Goal: Task Accomplishment & Management: Use online tool/utility

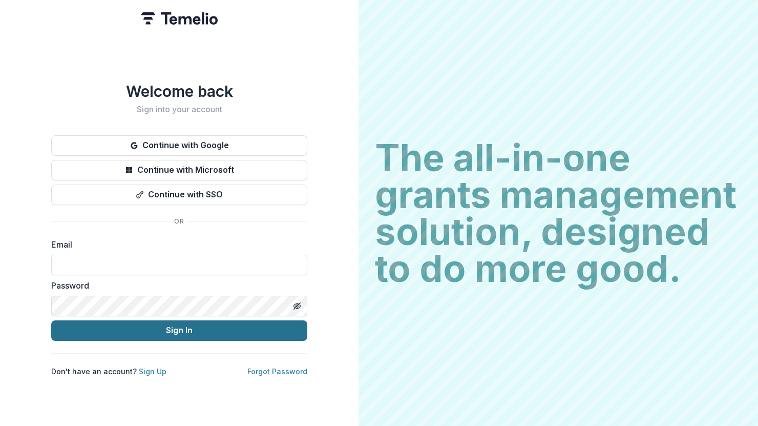
type input "**********"
click at [180, 330] on button "Sign In" at bounding box center [179, 330] width 256 height 20
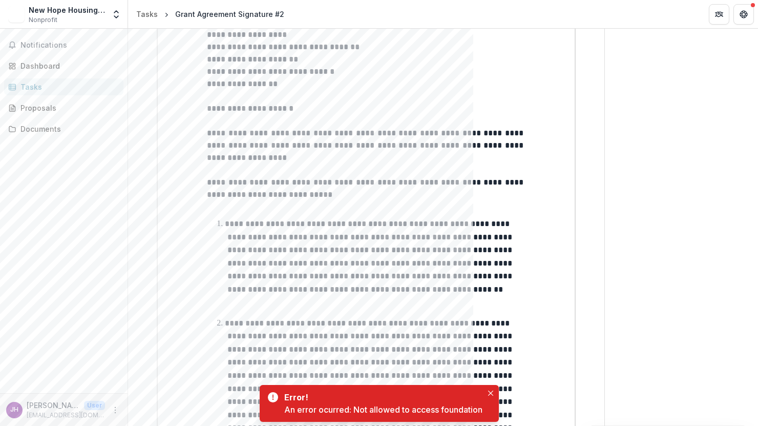
scroll to position [307, 0]
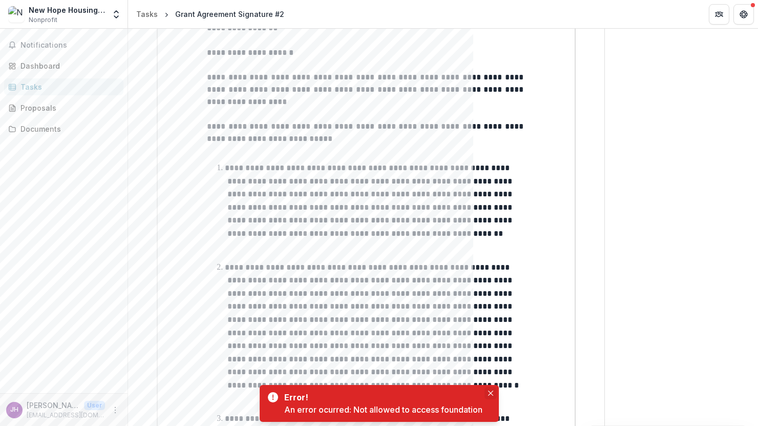
click at [492, 393] on icon "Close" at bounding box center [490, 392] width 5 height 5
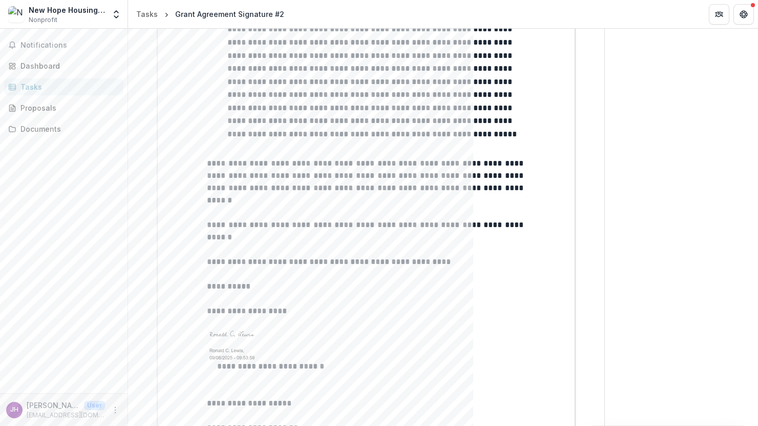
scroll to position [1217, 0]
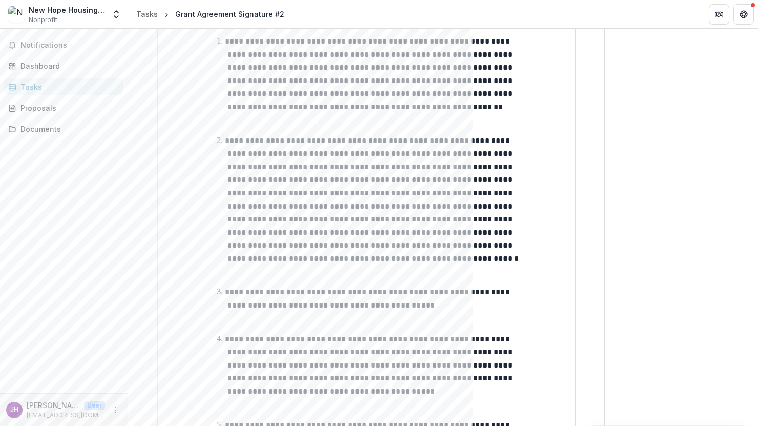
scroll to position [451, 0]
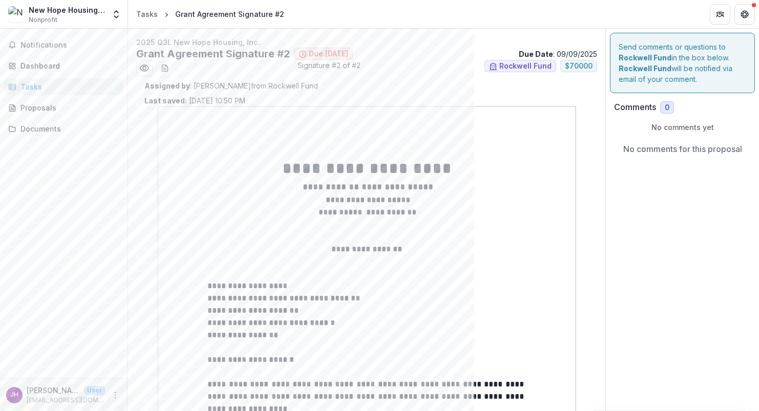
scroll to position [128, 0]
